Goal: Book appointment/travel/reservation

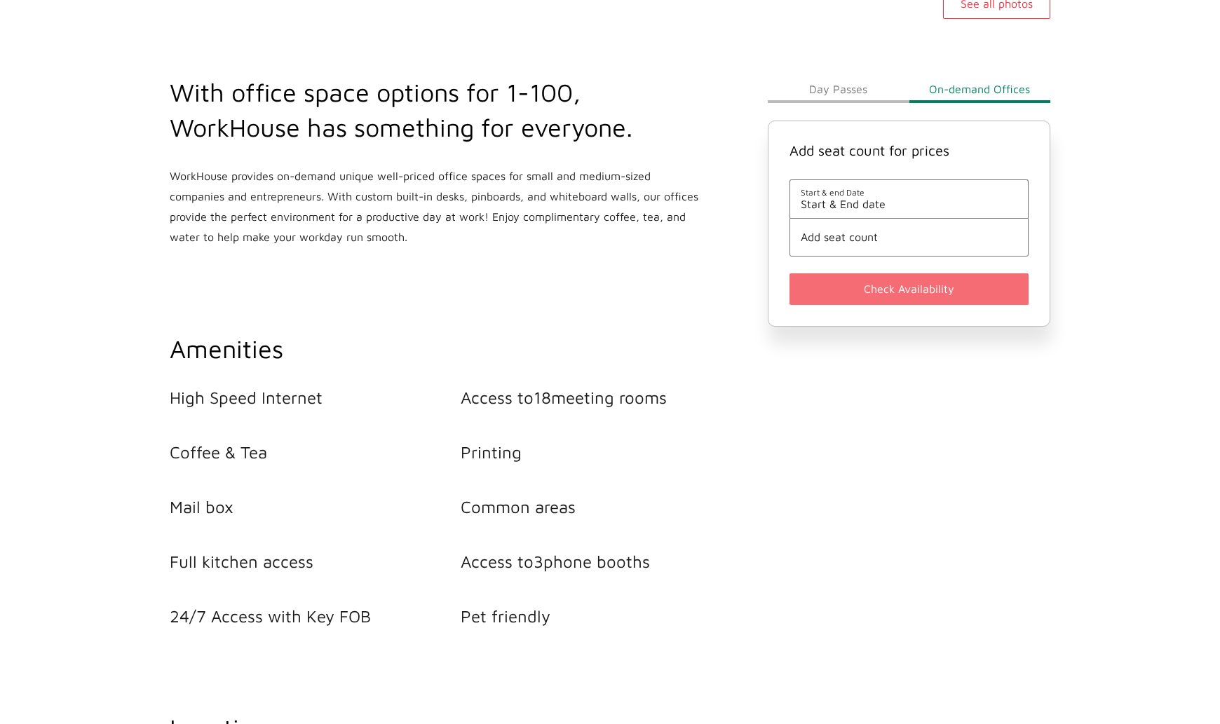
scroll to position [488, 0]
click at [885, 200] on span "Start & End date" at bounding box center [908, 203] width 217 height 13
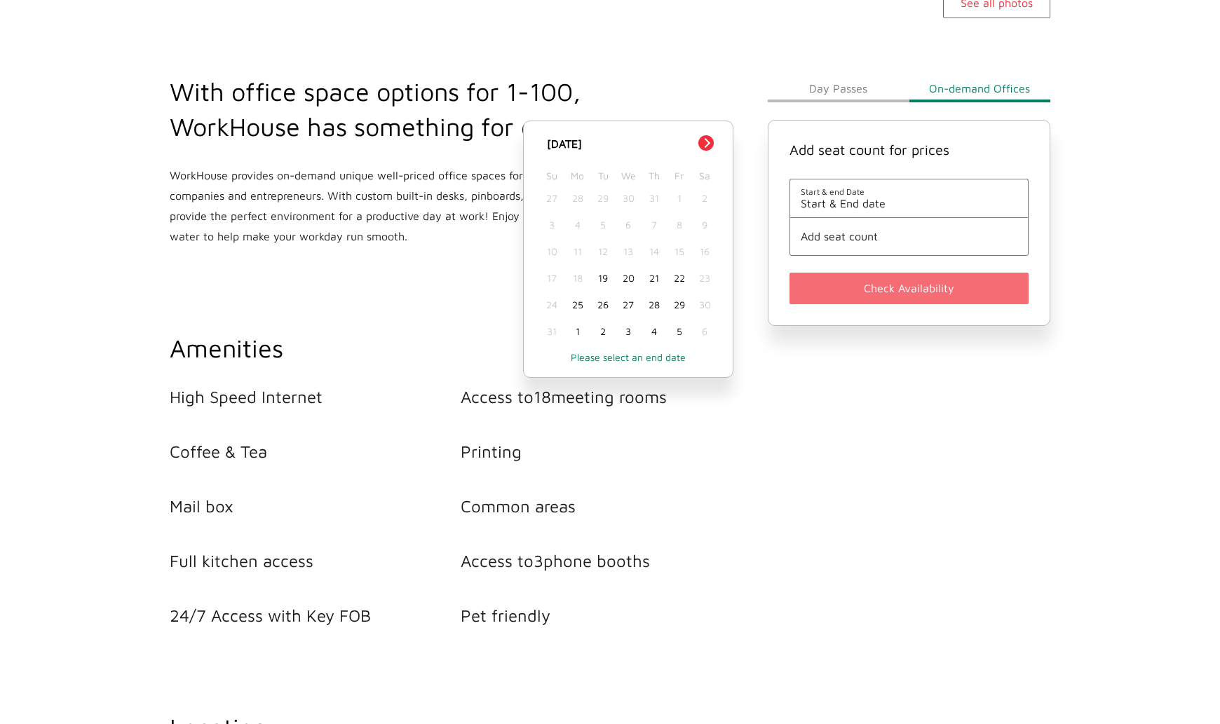
click at [626, 278] on div "20" at bounding box center [627, 278] width 25 height 27
click at [625, 279] on div "20" at bounding box center [627, 278] width 25 height 27
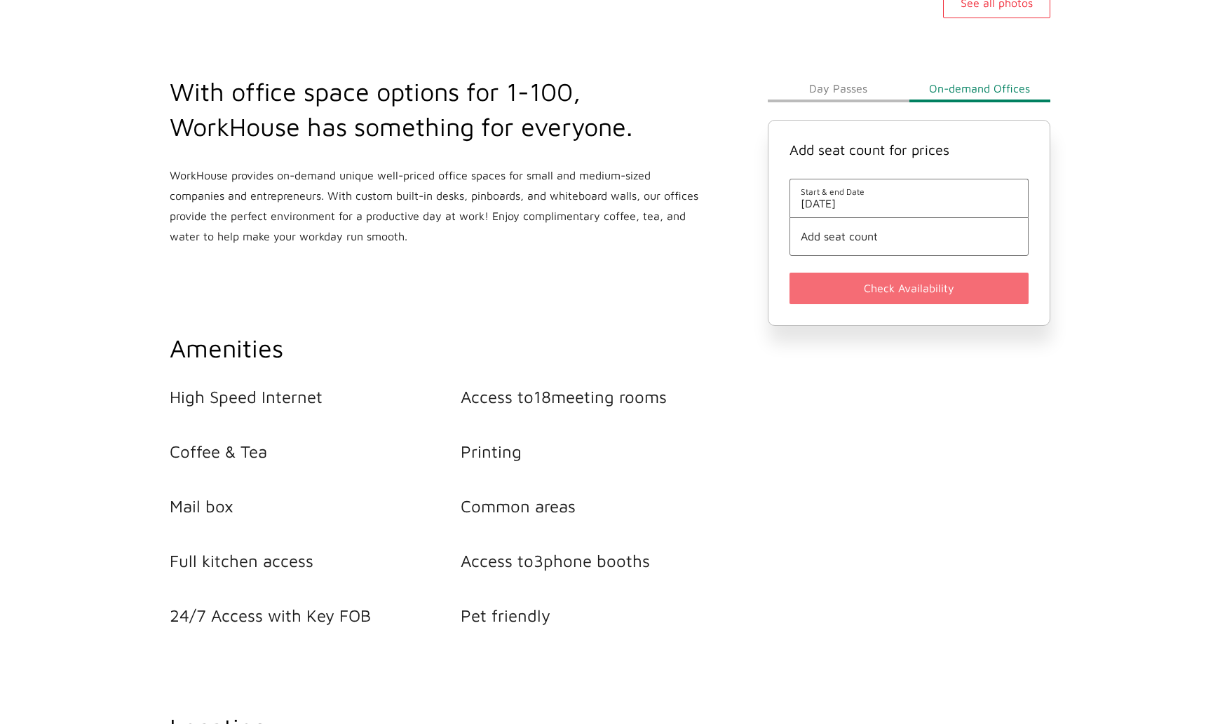
click at [854, 237] on span "Add seat count" at bounding box center [908, 236] width 217 height 13
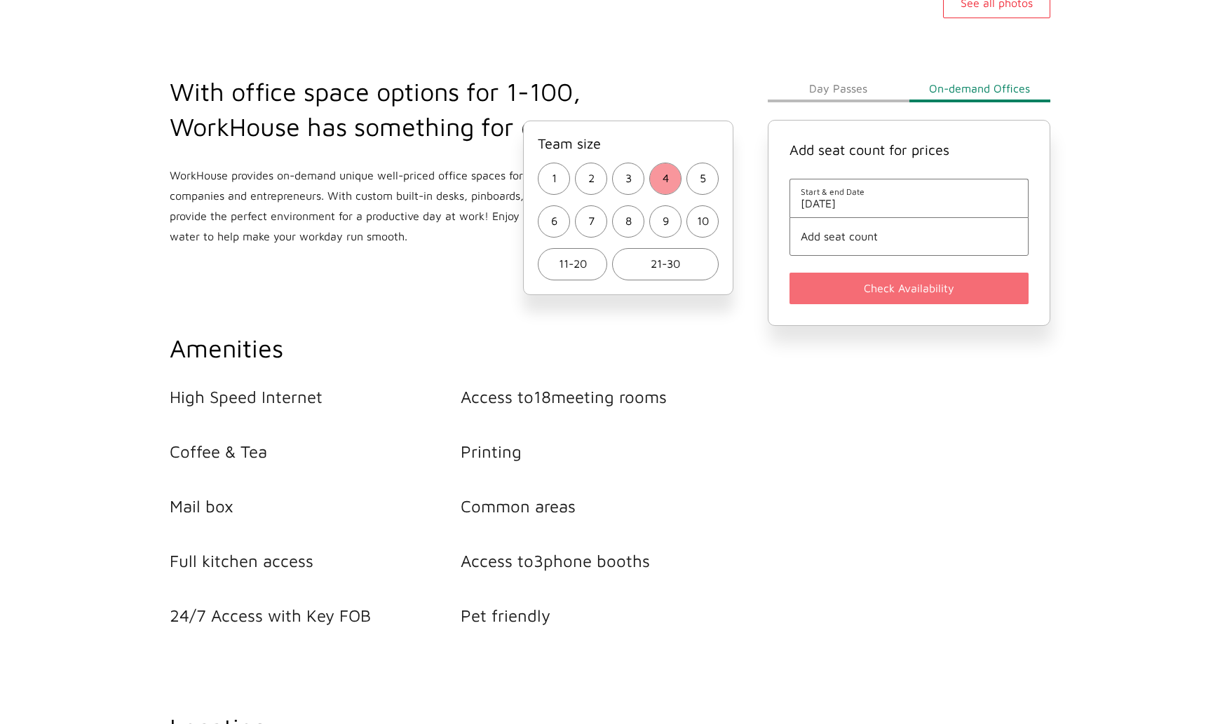
click at [669, 182] on button "4" at bounding box center [665, 179] width 32 height 32
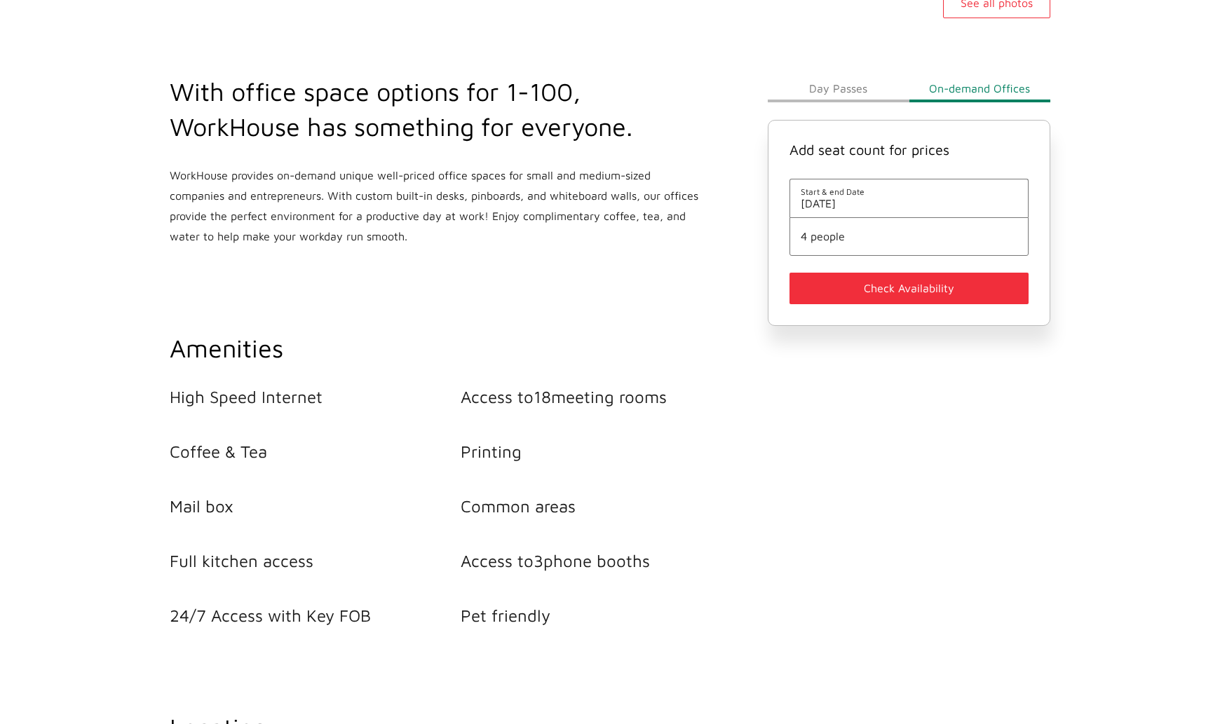
click at [873, 291] on button "Check Availability" at bounding box center [908, 289] width 239 height 32
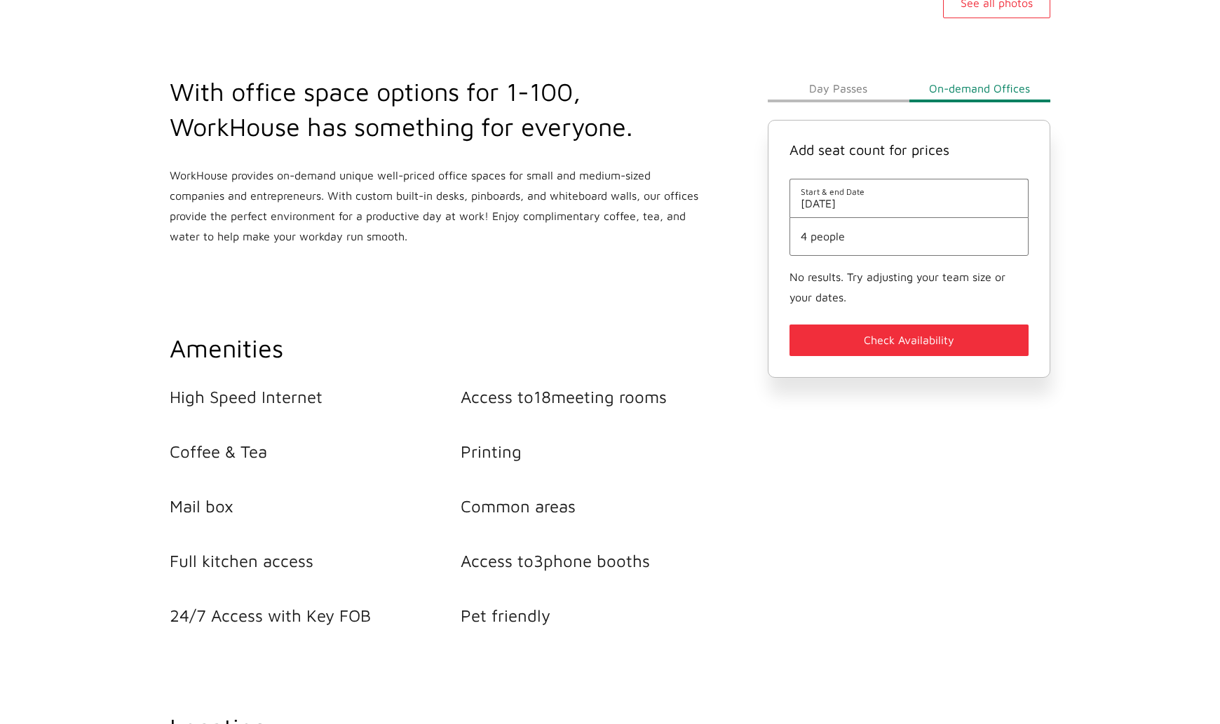
click at [840, 88] on button "Day Passes" at bounding box center [837, 88] width 141 height 28
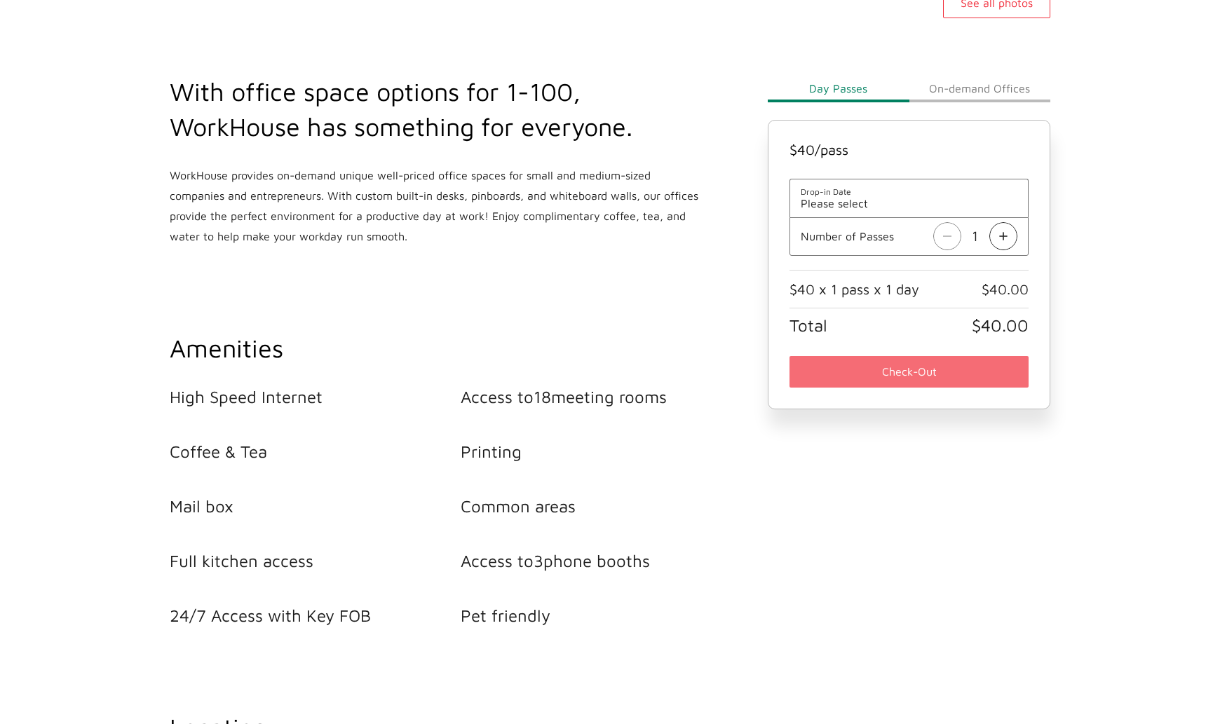
click at [854, 201] on span "Please select" at bounding box center [908, 203] width 217 height 13
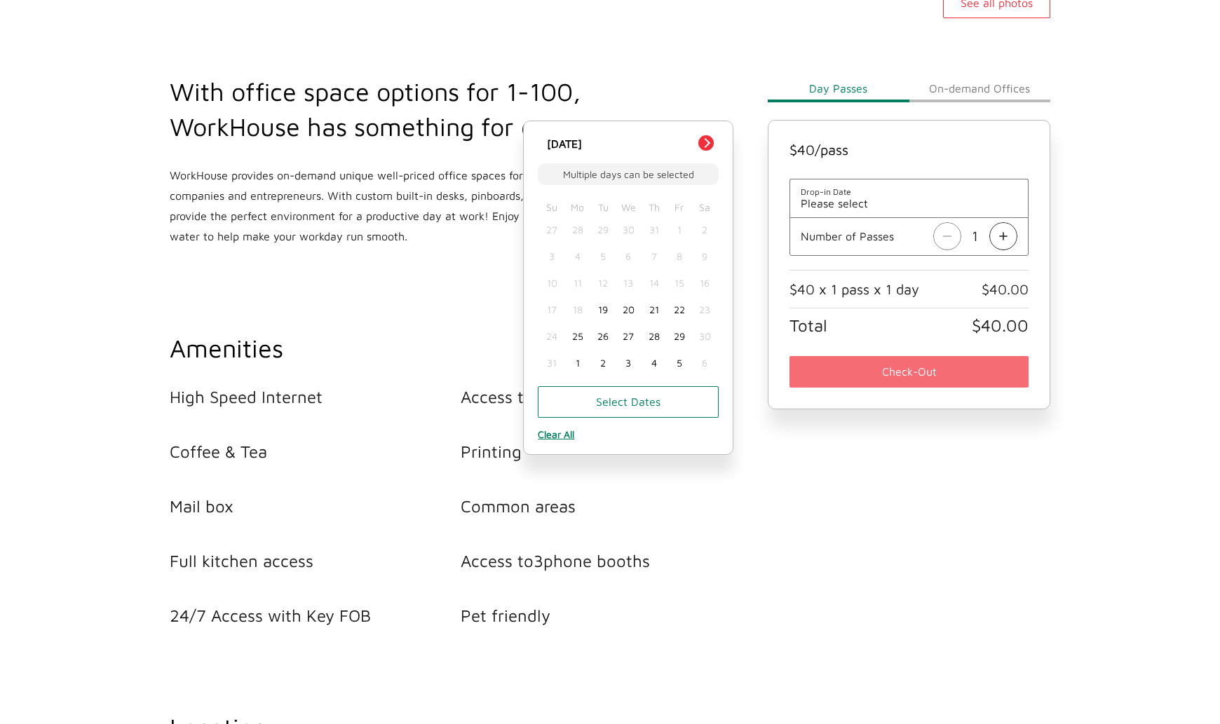
click at [631, 311] on div "20" at bounding box center [627, 309] width 25 height 27
click at [883, 464] on div "Day Passes On-demand Offices $ 40 /pass Drop-in Date [DATE] Multiple days can b…" at bounding box center [908, 322] width 299 height 608
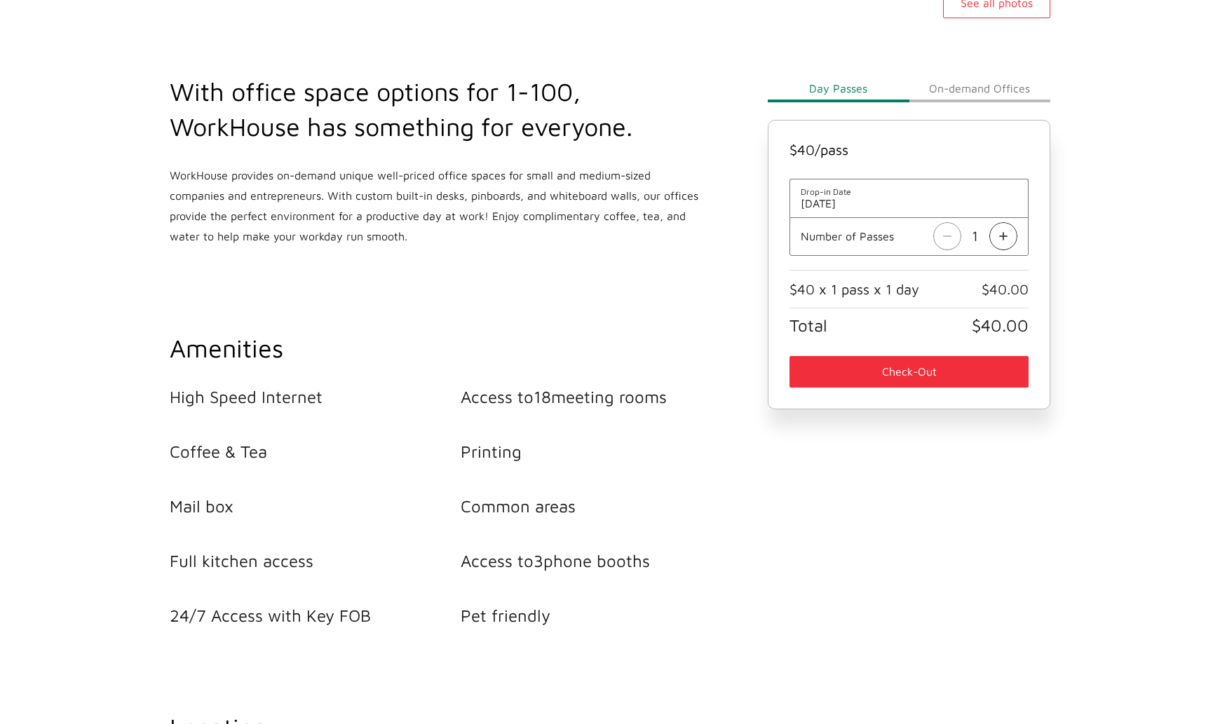
click at [1003, 243] on img at bounding box center [1003, 236] width 28 height 28
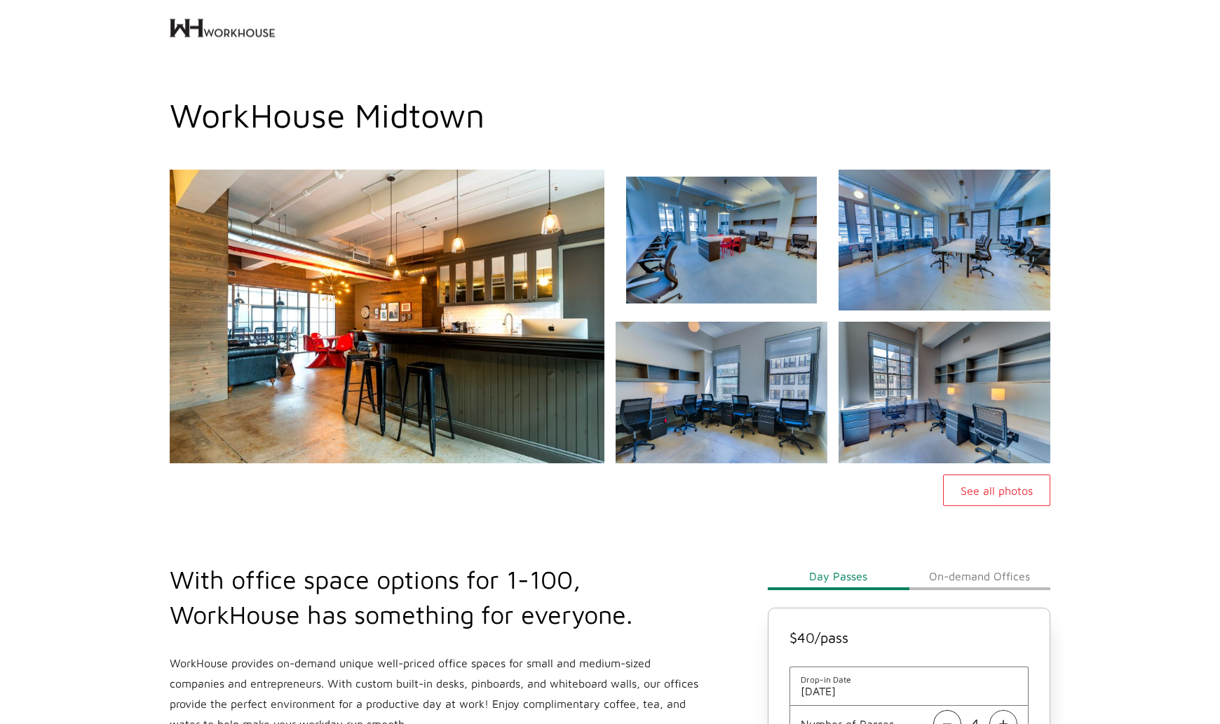
click at [726, 248] on img at bounding box center [721, 240] width 228 height 152
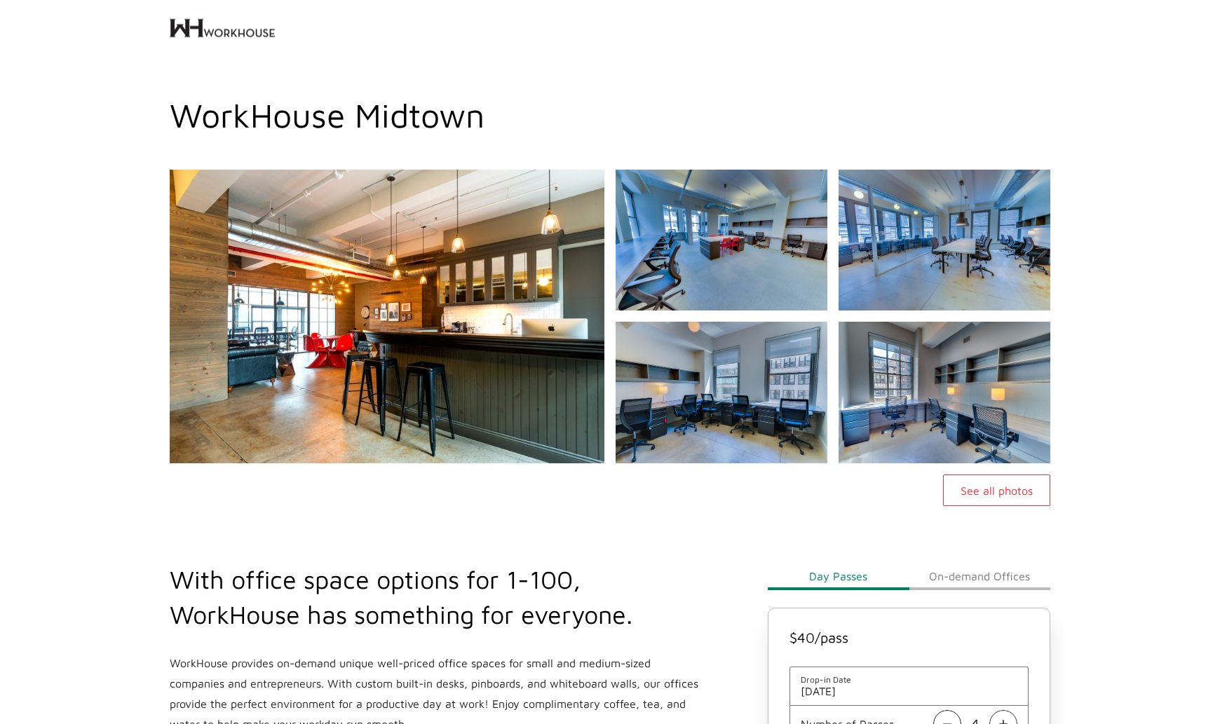
click at [57, 39] on header at bounding box center [610, 30] width 1220 height 60
